Goal: Task Accomplishment & Management: Complete application form

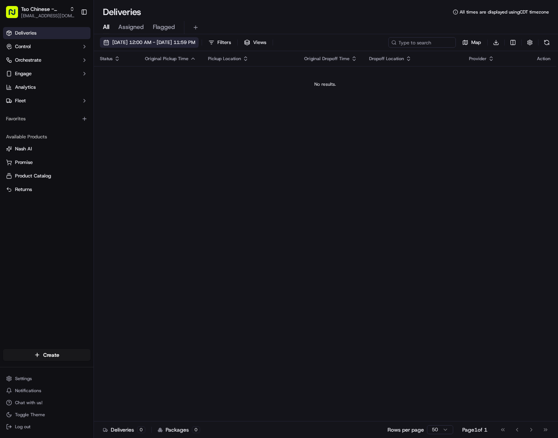
click at [159, 46] on button "[DATE] 12:00 AM - [DATE] 11:59 PM" at bounding box center [149, 42] width 99 height 11
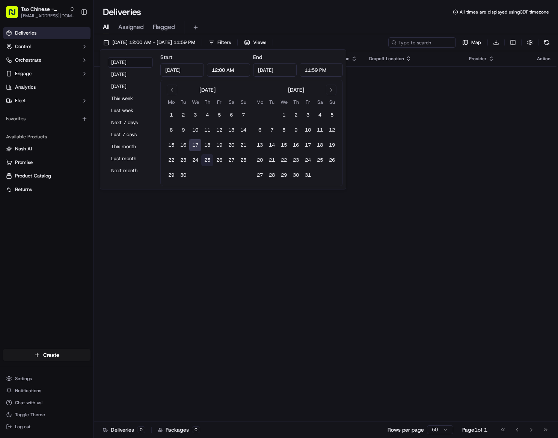
click at [210, 161] on button "25" at bounding box center [207, 160] width 12 height 12
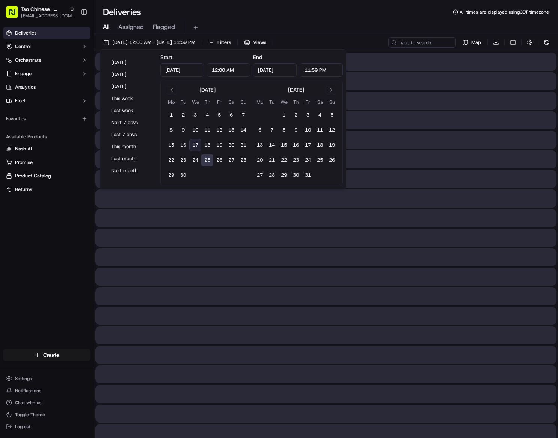
type input "[DATE]"
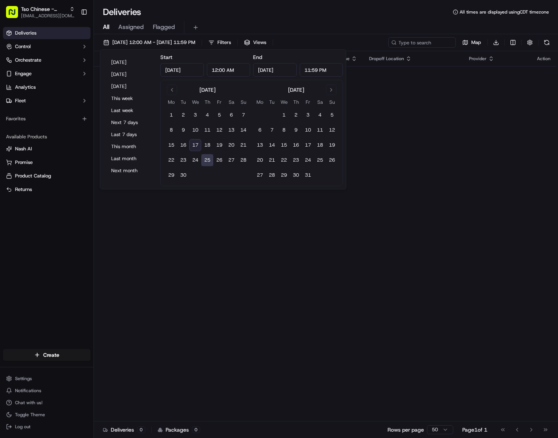
click at [391, 219] on div "Status Original Pickup Time Pickup Location Original Dropoff Time Dropoff Locat…" at bounding box center [325, 236] width 463 height 370
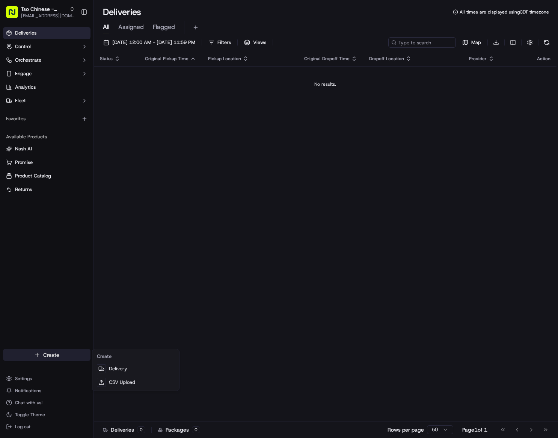
click at [41, 353] on html "Tso Chinese - Catering chelsea@tsochinese.com Toggle Sidebar Deliveries Control…" at bounding box center [279, 219] width 558 height 438
click at [128, 373] on link "Delivery" at bounding box center [136, 369] width 84 height 14
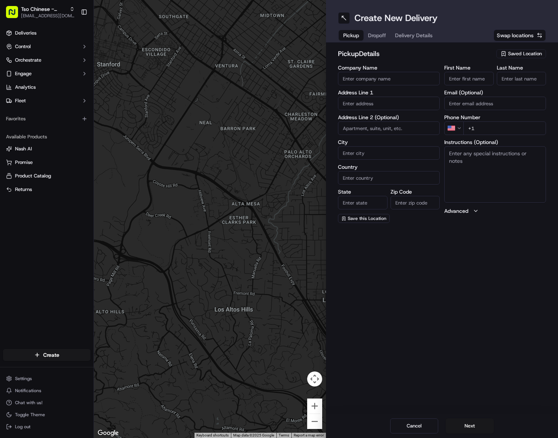
click at [510, 51] on span "Saved Location" at bounding box center [525, 53] width 34 height 7
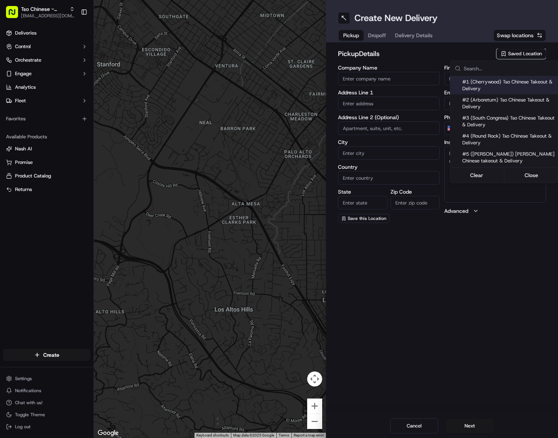
click at [496, 90] on span "#1 (Cherrywood) Tso Chinese Takeout & Delivery" at bounding box center [508, 85] width 92 height 14
type input "#1 (Cherrywood) Tso Chinese Takeout & Delivery"
type input "3909 North Interstate Highway 35"
type input "Ste E-5"
type input "Austin"
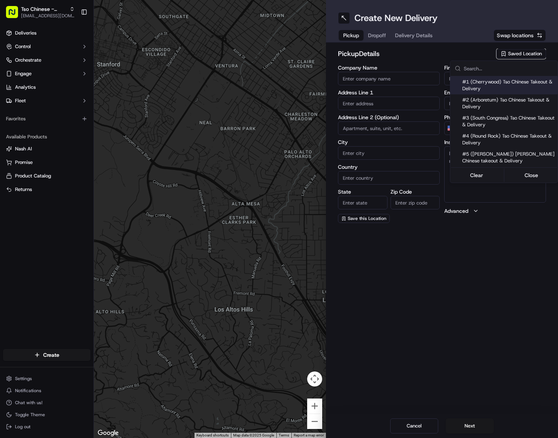
type input "US"
type input "TX"
type input "78722"
type input "+1 512 401 3232"
type textarea "Please make sure you're given an invoice for customers and catering labels when…"
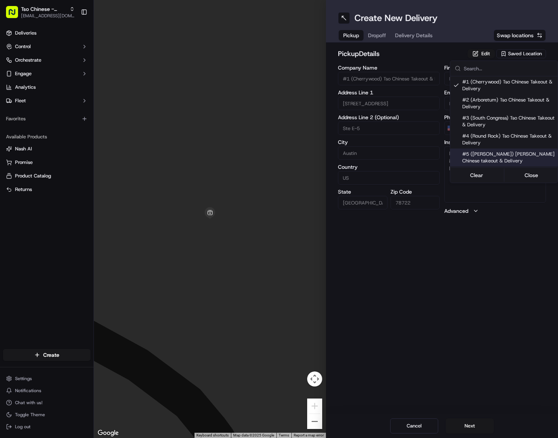
click at [435, 300] on html "Tso Chinese - Catering chelsea@tsochinese.com Toggle Sidebar Deliveries Control…" at bounding box center [279, 219] width 558 height 438
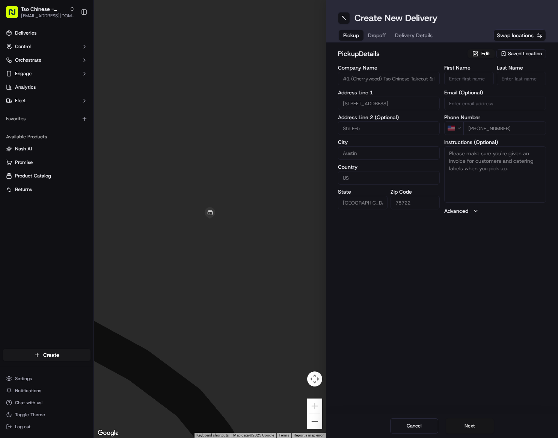
click at [471, 423] on button "Next" at bounding box center [470, 425] width 48 height 15
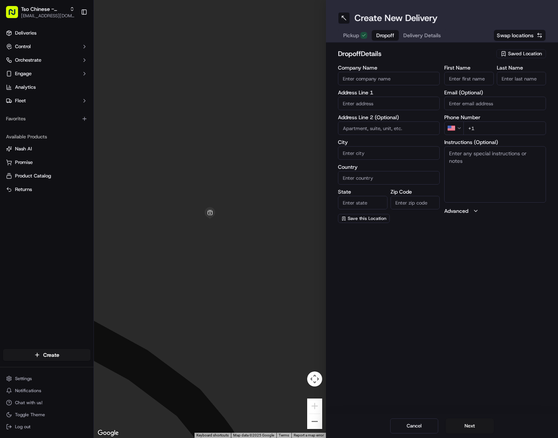
click at [395, 76] on input "Company Name" at bounding box center [389, 79] width 102 height 14
click at [457, 81] on input "First Name" at bounding box center [469, 79] width 50 height 14
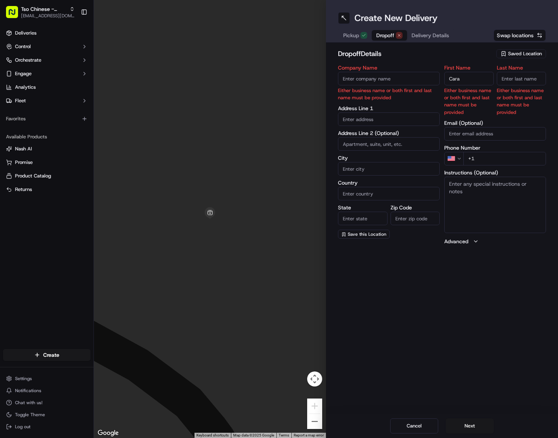
type input "Cara"
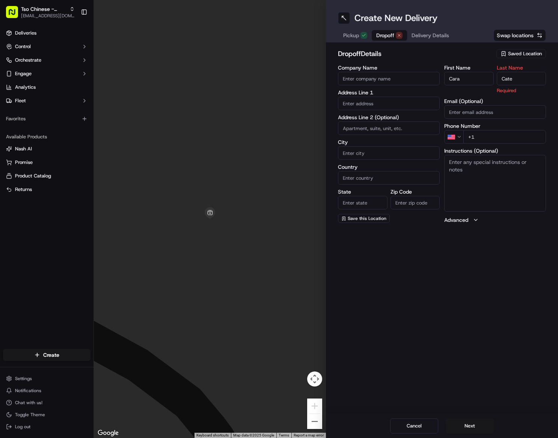
type input "Cate"
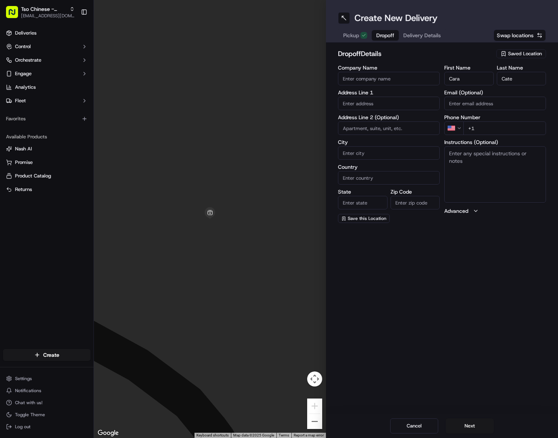
click at [469, 104] on input "Email (Optional)" at bounding box center [495, 104] width 102 height 14
paste input "ccate@texasrealtors.com"
type input "ccate@texasrealtors.com"
click at [489, 128] on input "+1" at bounding box center [504, 128] width 83 height 14
paste input "512 370 2191"
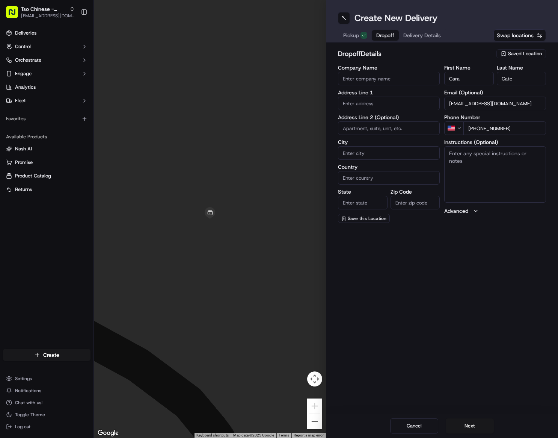
type input "+1 512 370 2191"
click at [492, 167] on textarea "Instructions (Optional)" at bounding box center [495, 174] width 102 height 56
paste textarea "Please use intercom to request access upstairs or text 512-370-2191 when in gla…"
type textarea "Please use intercom to request access upstairs or text 512-370-2191 when in gla…"
click at [376, 77] on input "Company Name" at bounding box center [389, 79] width 102 height 14
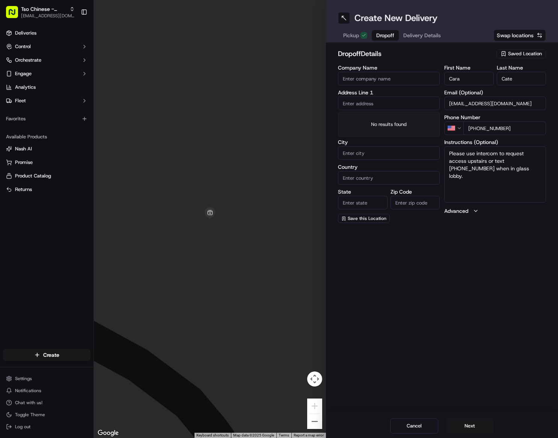
click at [370, 104] on input "text" at bounding box center [389, 104] width 102 height 14
click at [428, 288] on div "Create New Delivery Pickup Dropoff Delivery Details Swap locations dropoff Deta…" at bounding box center [442, 219] width 232 height 438
click at [517, 371] on div "Create New Delivery Pickup Dropoff Delivery Details Swap locations dropoff Deta…" at bounding box center [442, 219] width 232 height 438
click at [364, 100] on input "text" at bounding box center [389, 104] width 102 height 14
paste input "1115 San Jacinto Blvd"
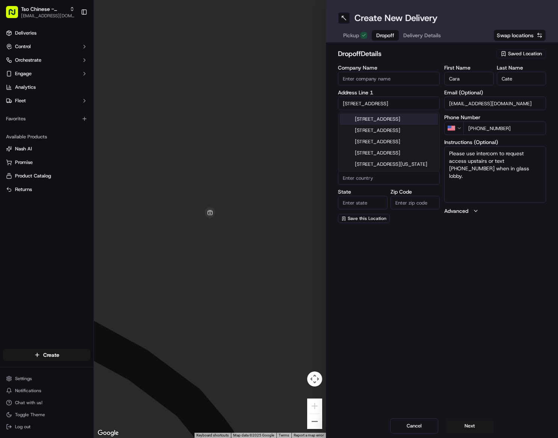
click at [430, 120] on div "1115 San Jacinto Blvd, Austin, TX" at bounding box center [389, 118] width 98 height 11
type input "1115 San Jacinto Blvd, Austin, TX 78701, USA"
type input "Austin"
type input "United States"
type input "TX"
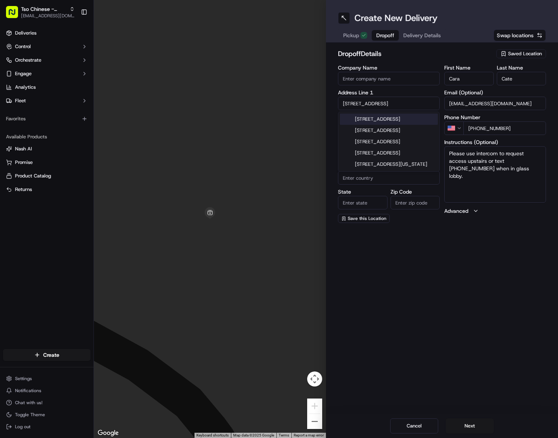
type input "78701"
type input "1115 San Jacinto Boulevard"
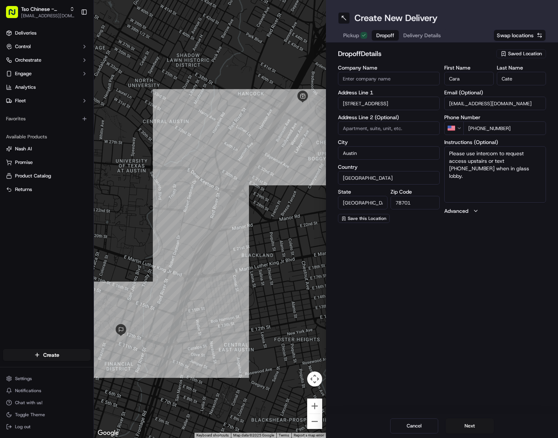
click at [446, 235] on div "Create New Delivery Pickup Dropoff Delivery Details Swap locations dropoff Deta…" at bounding box center [442, 219] width 232 height 438
click at [469, 430] on button "Next" at bounding box center [470, 425] width 48 height 15
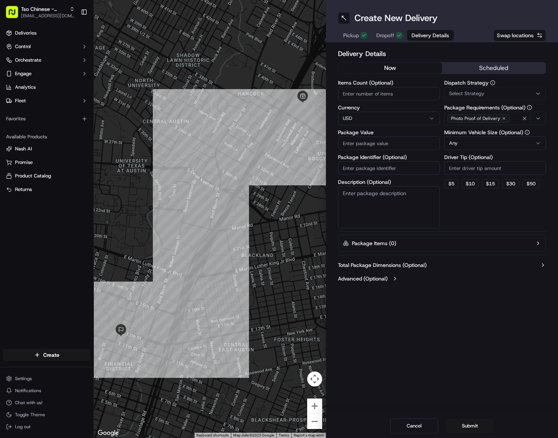
click at [463, 296] on div "Create New Delivery Pickup Dropoff Delivery Details Swap locations Delivery Det…" at bounding box center [442, 219] width 232 height 438
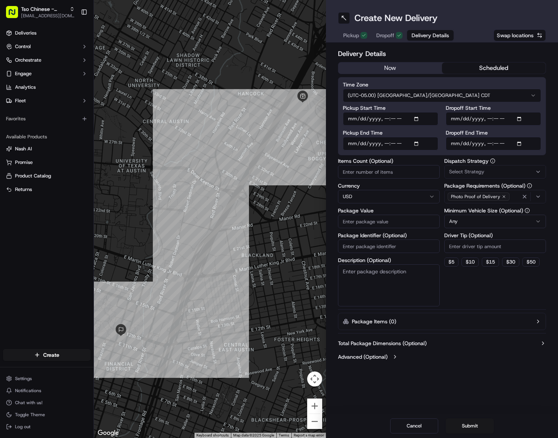
click at [475, 69] on button "scheduled" at bounding box center [494, 67] width 104 height 11
click at [419, 118] on input "Pickup Start Time" at bounding box center [390, 119] width 95 height 14
click at [475, 340] on button "Total Package Dimensions (Optional)" at bounding box center [442, 343] width 208 height 8
click at [523, 146] on input "Dropoff End Time" at bounding box center [493, 144] width 95 height 14
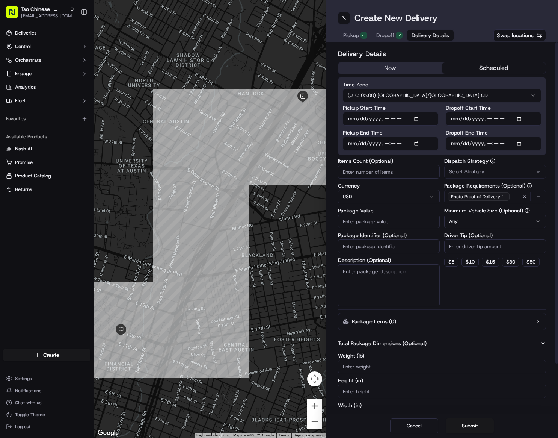
click at [387, 119] on input "Pickup Start Time" at bounding box center [390, 119] width 95 height 14
type input "2025-09-25T10:45"
click at [521, 146] on input "Dropoff End Time" at bounding box center [493, 144] width 95 height 14
type input "2025-09-25T11:00"
click at [542, 270] on div "Dispatch Strategy Select Strategy Package Requirements (Optional) Photo Proof o…" at bounding box center [495, 232] width 102 height 148
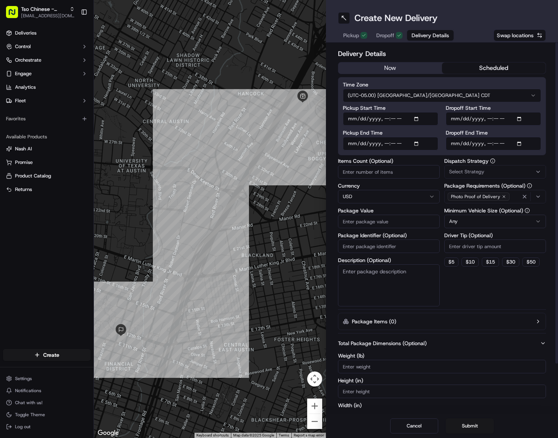
click at [377, 219] on input "Package Value" at bounding box center [389, 221] width 102 height 14
type input "246.00"
click at [367, 246] on input "Package Identifier (Optional)" at bounding box center [389, 246] width 102 height 14
type input "962"
click at [441, 345] on button "Total Package Dimensions (Optional)" at bounding box center [442, 343] width 208 height 8
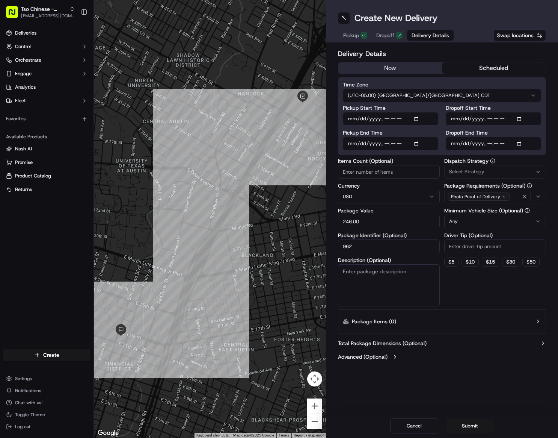
click at [474, 177] on button "Select Strategy" at bounding box center [495, 172] width 102 height 14
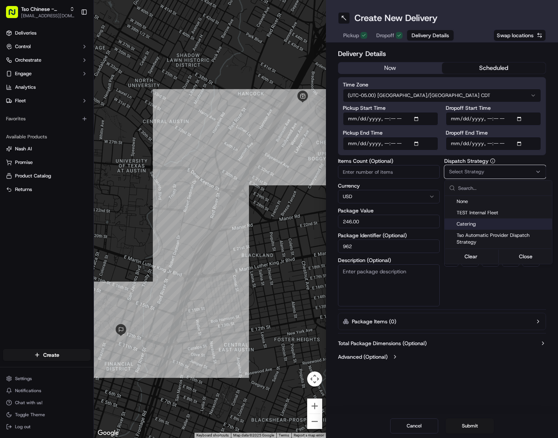
click at [475, 226] on span "Catering" at bounding box center [503, 223] width 92 height 7
click at [478, 341] on html "Tso Chinese - Catering chelsea@tsochinese.com Toggle Sidebar Deliveries Control…" at bounding box center [279, 219] width 558 height 438
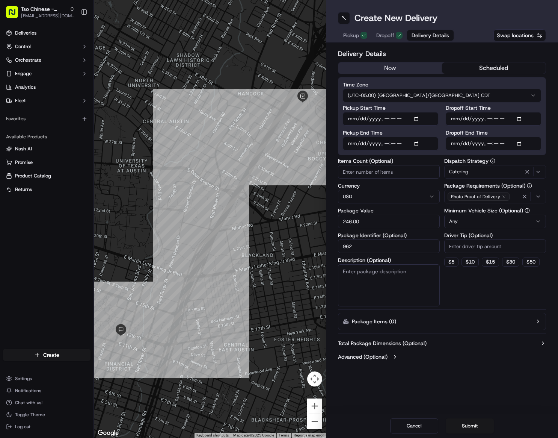
click at [483, 220] on html "Tso Chinese - Catering chelsea@tsochinese.com Toggle Sidebar Deliveries Control…" at bounding box center [279, 219] width 558 height 438
click at [413, 280] on textarea "Description (Optional)" at bounding box center [389, 285] width 102 height 42
paste textarea "Please use intercom to request access upstairs or text 512-370-2191 when in gla…"
type textarea "Please use intercom to request access upstairs or text 512-370-2191 when in gla…"
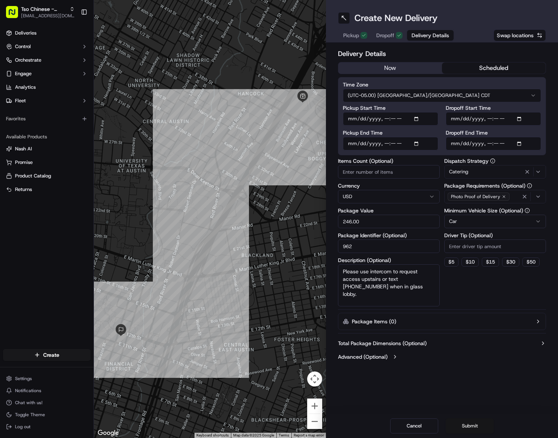
click at [467, 425] on button "Submit" at bounding box center [470, 425] width 48 height 15
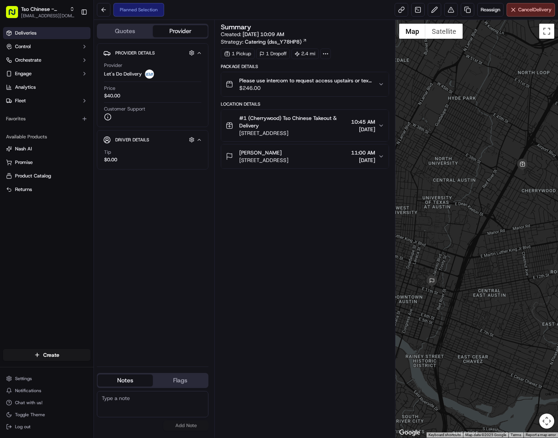
click at [38, 35] on link "Deliveries" at bounding box center [47, 33] width 88 height 12
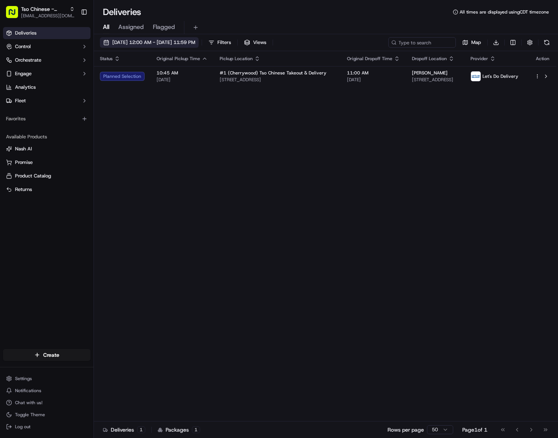
click at [155, 42] on span "09/25/2025 12:00 AM - 09/25/2025 11:59 PM" at bounding box center [153, 42] width 83 height 7
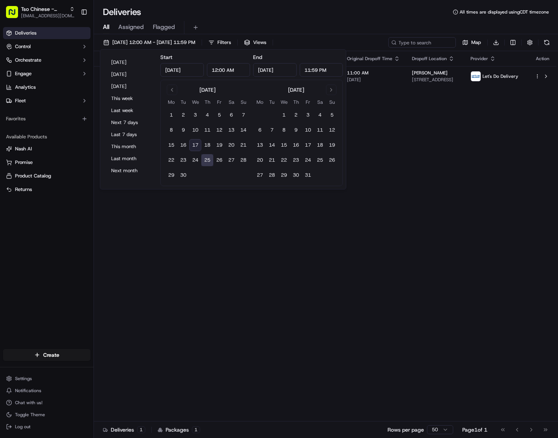
click at [196, 146] on button "17" at bounding box center [195, 145] width 12 height 12
type input "[DATE]"
click at [184, 175] on button "30" at bounding box center [183, 175] width 12 height 12
type input "Sep 30, 2025"
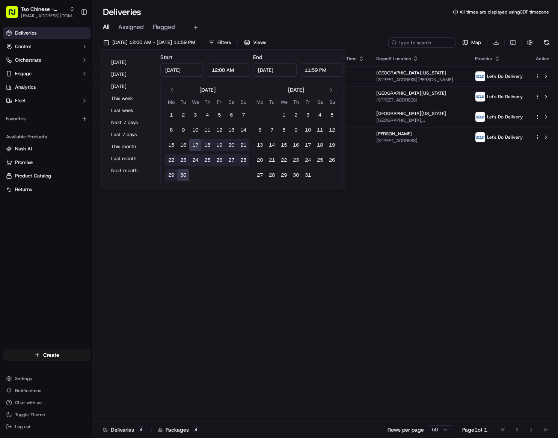
click at [304, 256] on div "Status Original Pickup Time Pickup Location Original Dropoff Time Dropoff Locat…" at bounding box center [325, 236] width 463 height 370
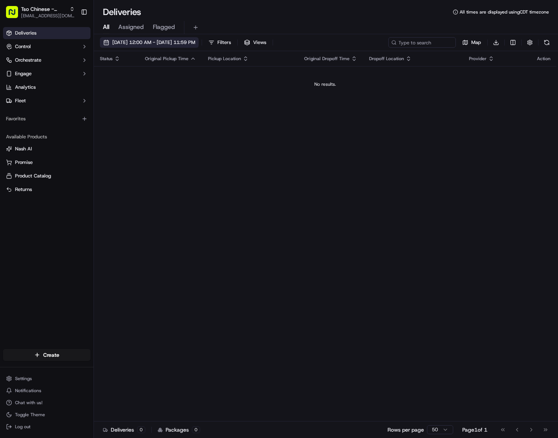
click at [162, 40] on span "[DATE] 12:00 AM - [DATE] 11:59 PM" at bounding box center [153, 42] width 83 height 7
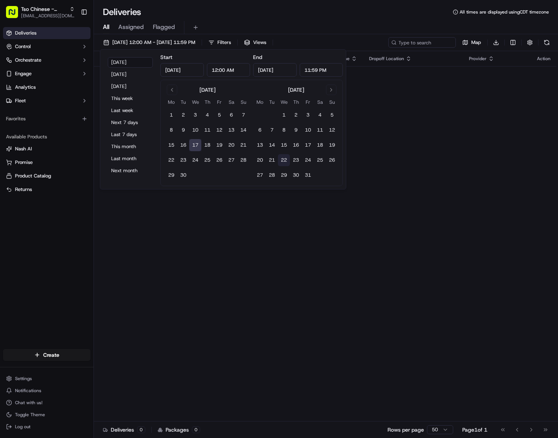
click at [285, 159] on button "22" at bounding box center [284, 160] width 12 height 12
type input "[DATE]"
click at [357, 253] on div "Status Original Pickup Time Pickup Location Original Dropoff Time Dropoff Locat…" at bounding box center [325, 236] width 463 height 370
